Goal: Information Seeking & Learning: Learn about a topic

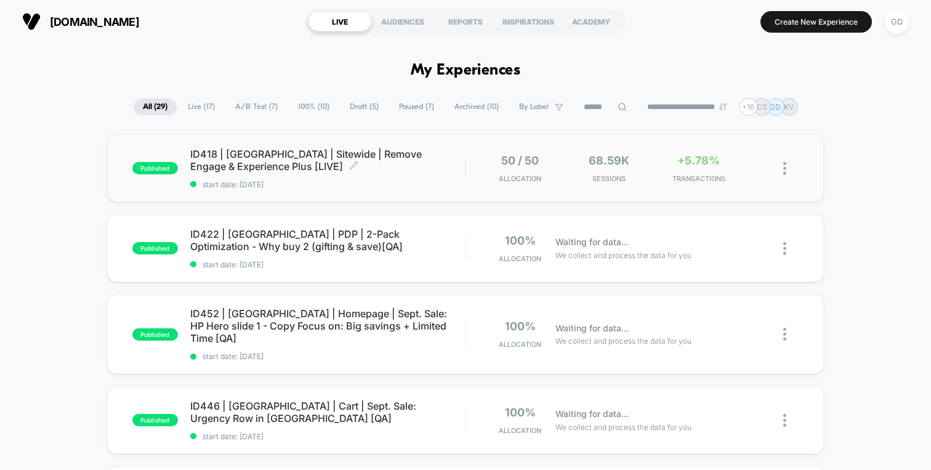
click at [405, 163] on span "ID418 | [GEOGRAPHIC_DATA] | Sitewide | Remove Engage & Experience Plus [LIVE] C…" at bounding box center [327, 160] width 275 height 25
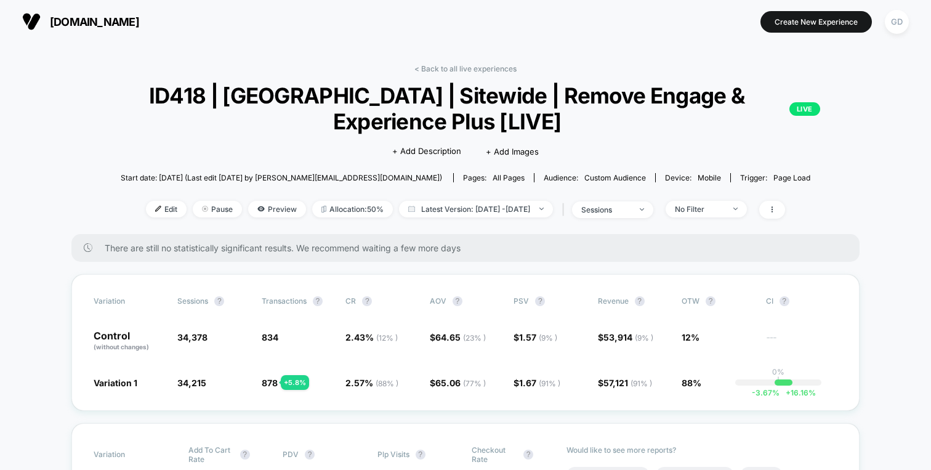
click at [488, 65] on link "< Back to all live experiences" at bounding box center [465, 68] width 102 height 9
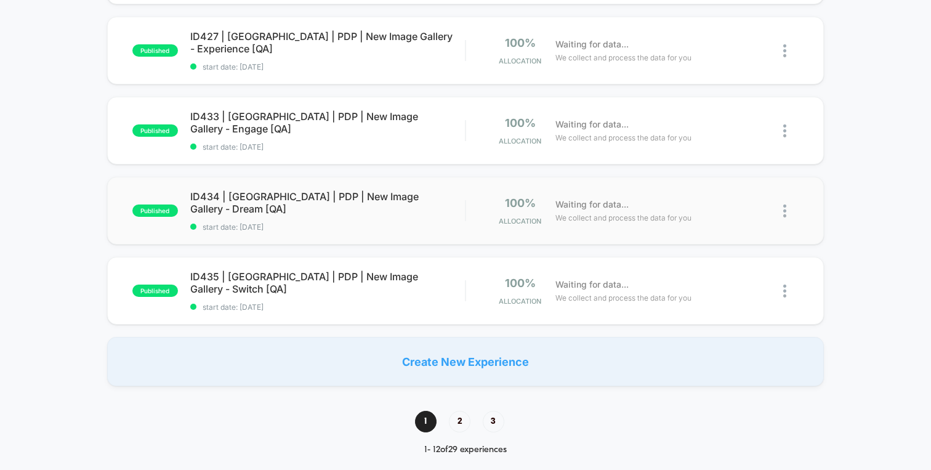
scroll to position [776, 0]
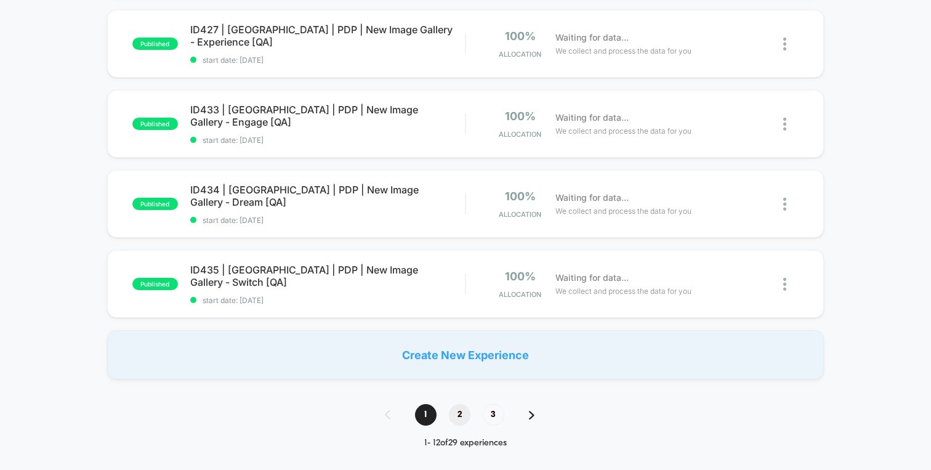
click at [453, 407] on span "2" at bounding box center [460, 415] width 22 height 22
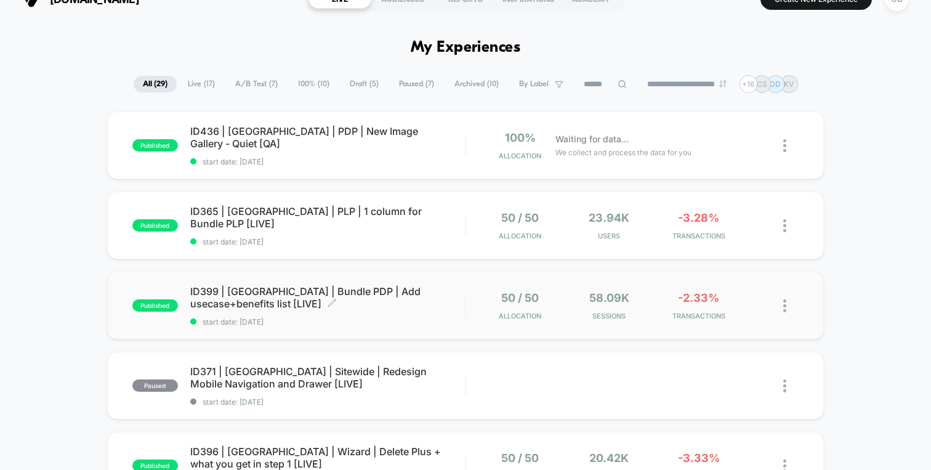
scroll to position [0, 0]
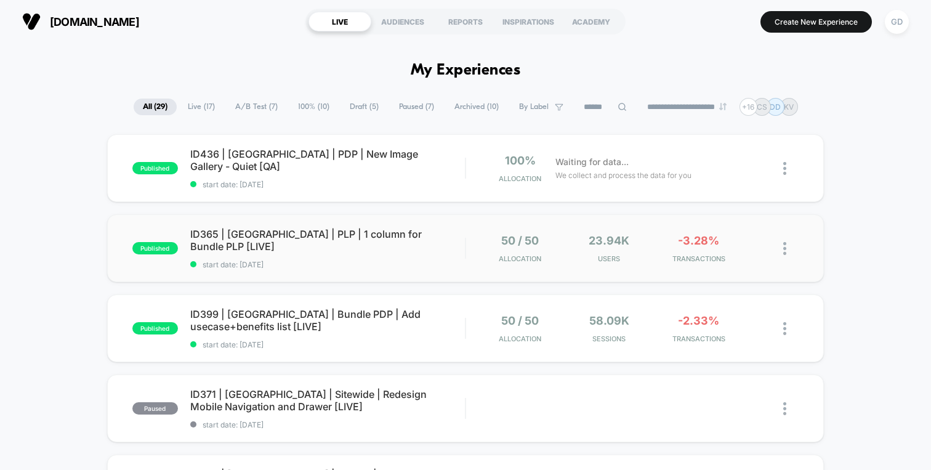
click at [422, 270] on div "published ID365 | [GEOGRAPHIC_DATA] | PLP | 1 column for Bundle PLP [LIVE] star…" at bounding box center [465, 248] width 717 height 68
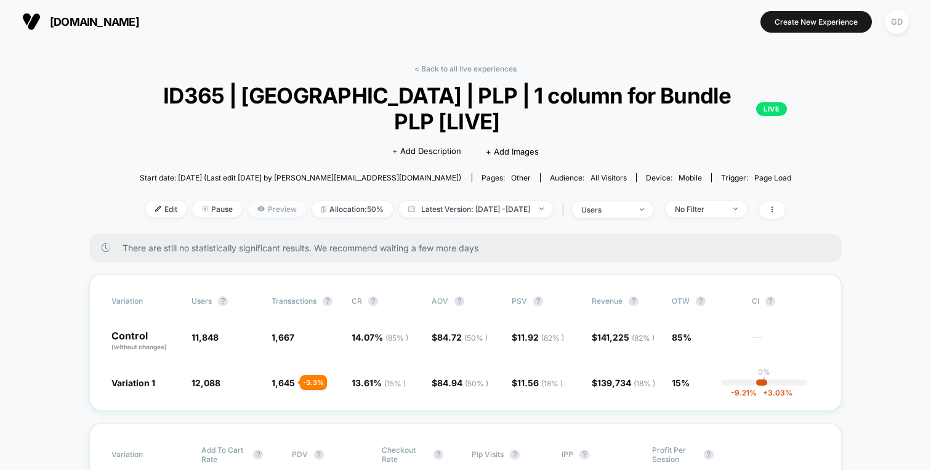
click at [261, 201] on span "Preview" at bounding box center [277, 209] width 58 height 17
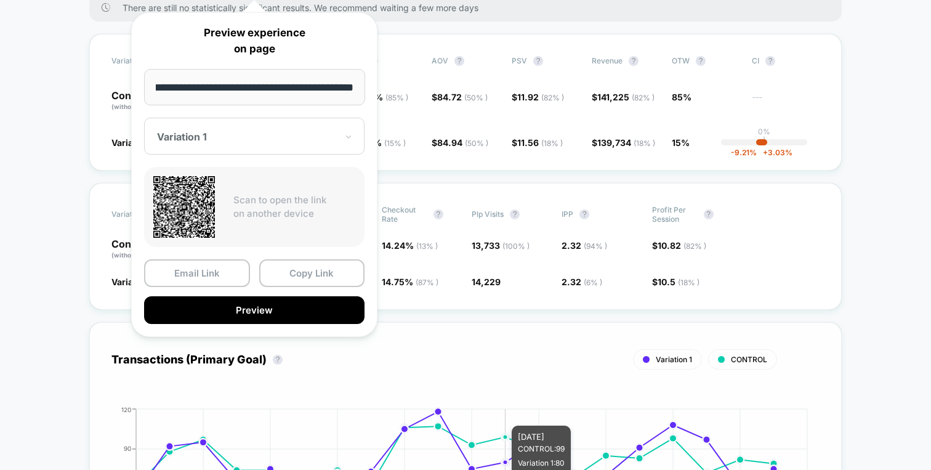
scroll to position [395, 0]
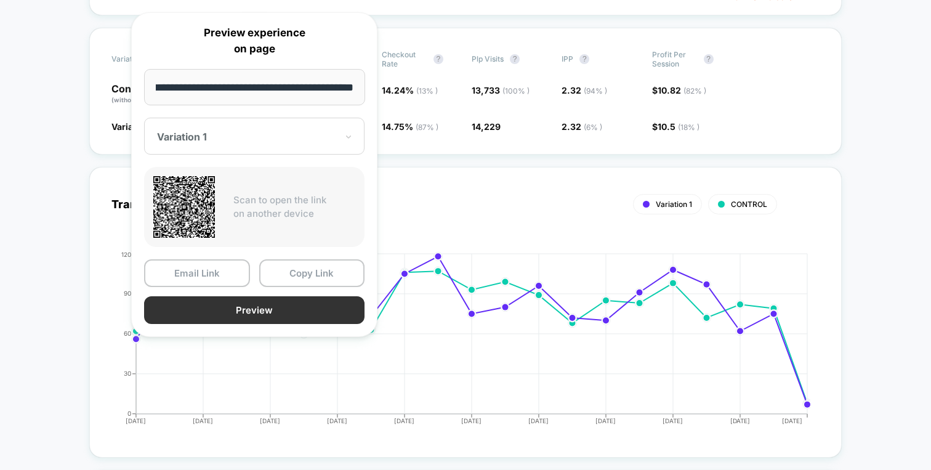
click at [342, 313] on button "Preview" at bounding box center [254, 310] width 220 height 28
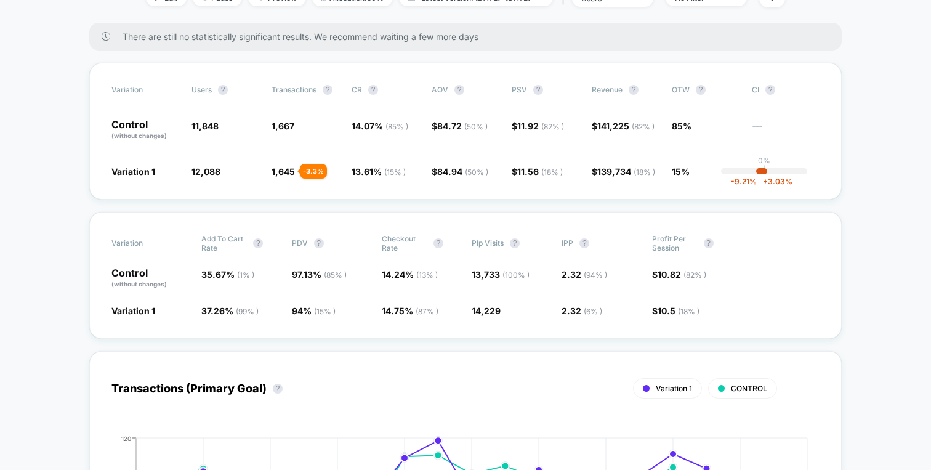
scroll to position [0, 0]
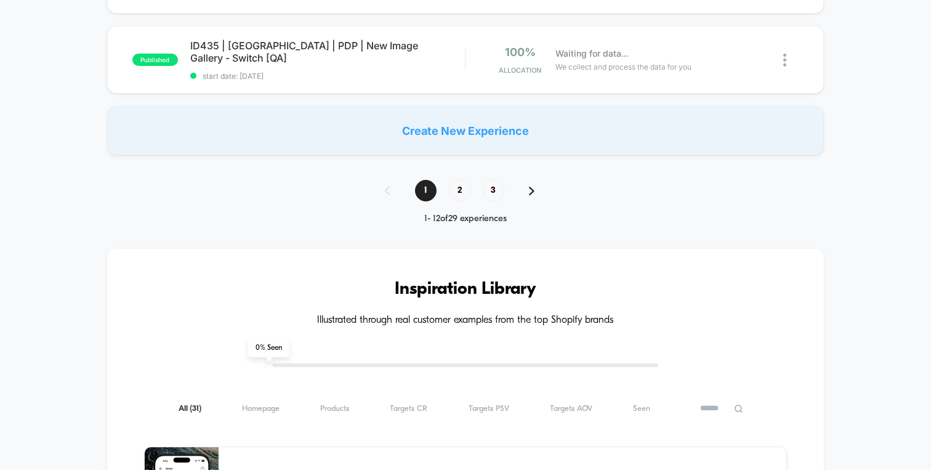
scroll to position [1001, 0]
click at [461, 179] on span "2" at bounding box center [460, 190] width 22 height 22
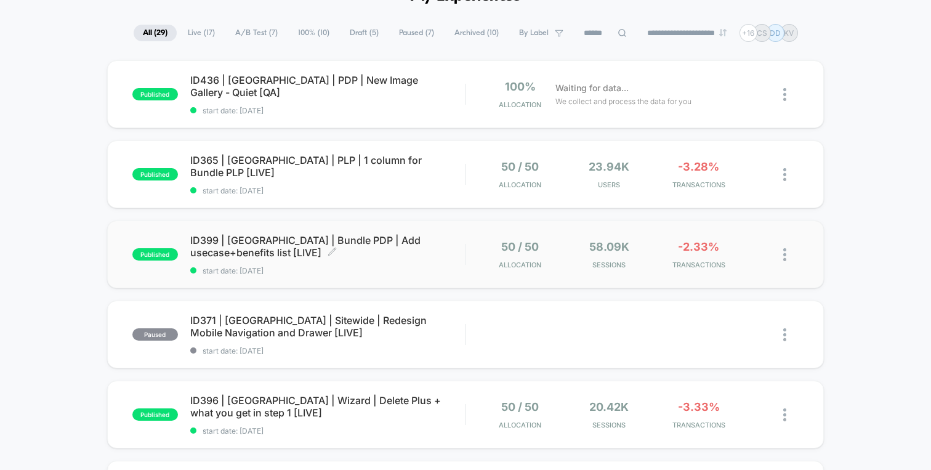
scroll to position [75, 0]
click at [378, 262] on div "ID399 | [GEOGRAPHIC_DATA] | Bundle PDP | Add usecase+benefits list [LIVE] Click…" at bounding box center [327, 253] width 275 height 41
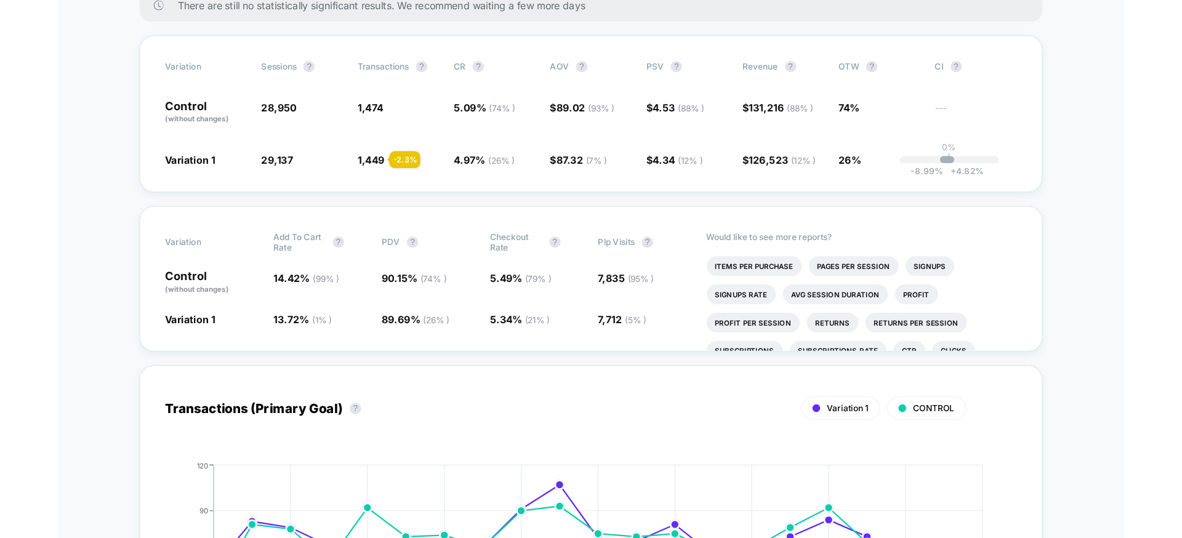
scroll to position [244, 0]
